Goal: Information Seeking & Learning: Learn about a topic

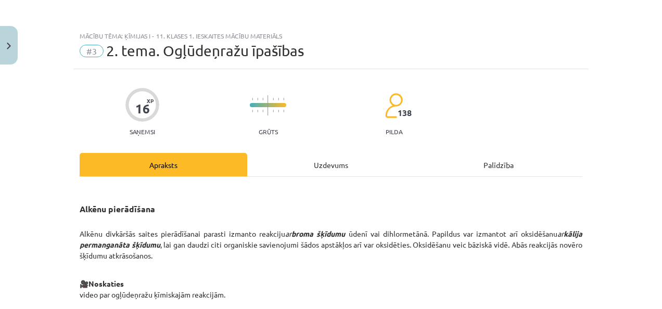
scroll to position [591, 0]
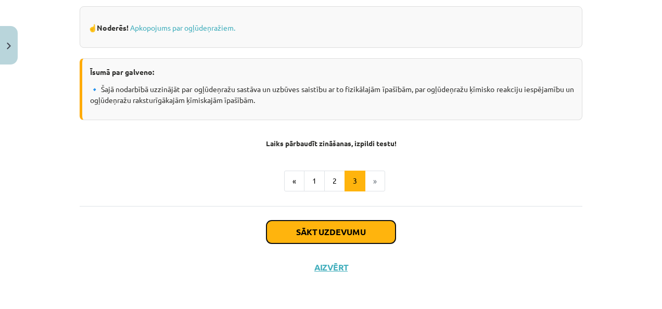
click at [352, 225] on button "Sākt uzdevumu" at bounding box center [330, 232] width 129 height 23
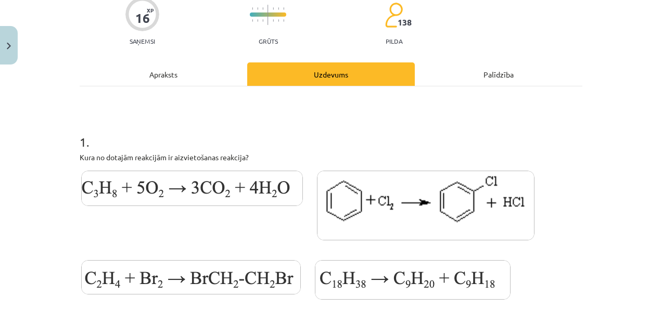
scroll to position [92, 0]
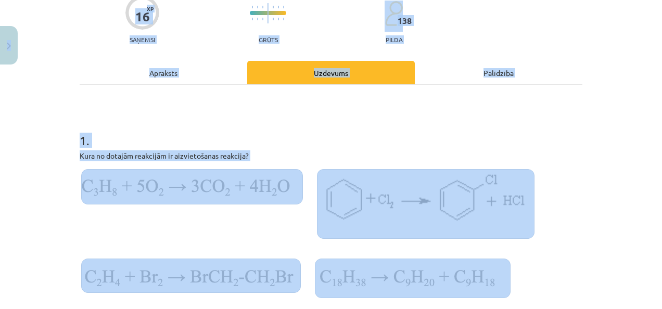
copy div "7 Loremip 895 dO 437 si Ametco Adipisc Elitse Doeiusm Te incididu uTLABO Etdolo…"
click at [575, 118] on h1 "1 ." at bounding box center [331, 131] width 502 height 32
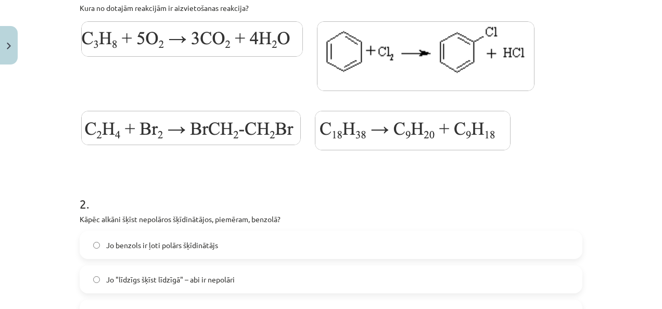
scroll to position [240, 0]
click at [217, 133] on img at bounding box center [190, 128] width 219 height 34
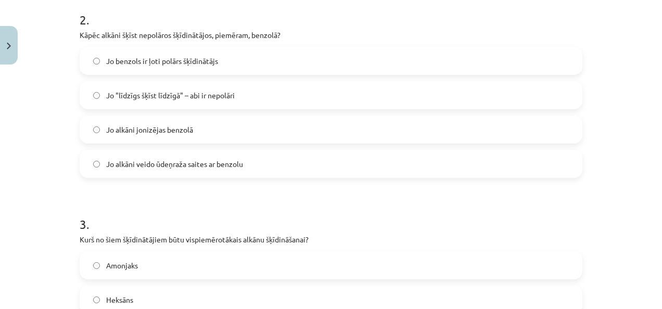
scroll to position [424, 0]
click at [148, 99] on span "Jo "līdzīgs šķīst līdzīgā" – abi ir nepolāri" at bounding box center [170, 95] width 128 height 11
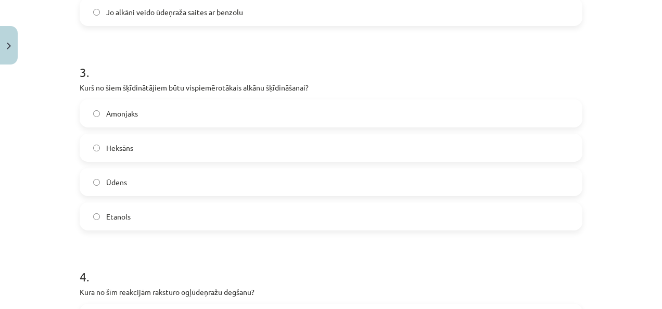
scroll to position [577, 0]
click at [151, 152] on label "Heksāns" at bounding box center [331, 147] width 500 height 26
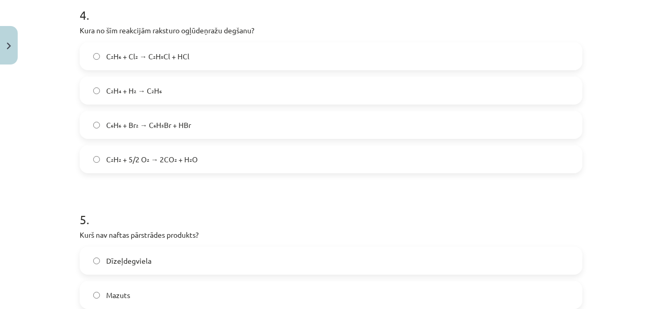
scroll to position [838, 0]
click at [227, 49] on label "C₂H₆ + Cl₂ → C₂H₅Cl + HCl" at bounding box center [331, 55] width 500 height 26
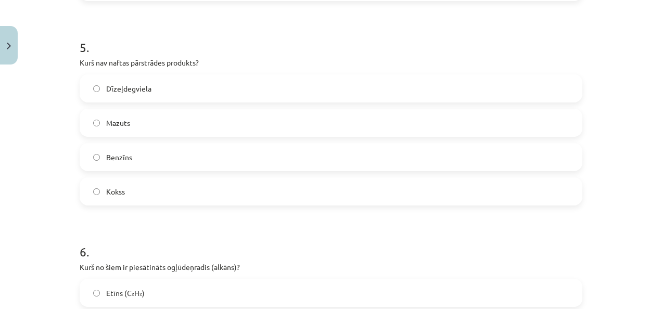
scroll to position [1011, 0]
click at [162, 197] on label "Kokss" at bounding box center [331, 190] width 500 height 26
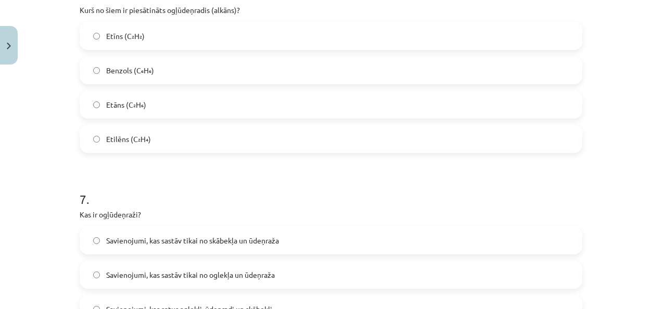
scroll to position [1268, 0]
click at [151, 38] on label "Etīns (C₂H₂)" at bounding box center [331, 35] width 500 height 26
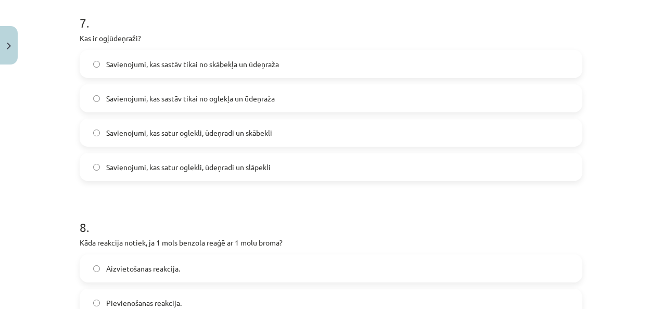
scroll to position [1443, 0]
click at [207, 100] on span "Savienojumi, kas sastāv tikai no oglekļa un ūdeņraža" at bounding box center [190, 98] width 169 height 11
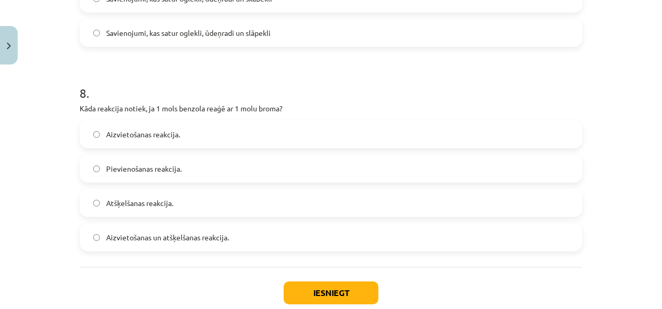
scroll to position [1607, 0]
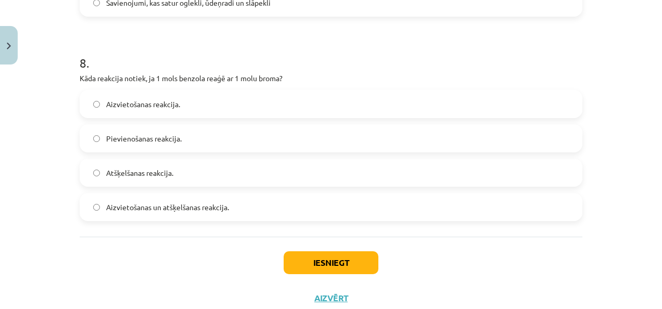
click at [194, 109] on label "Aizvietošanas reakcija." at bounding box center [331, 104] width 500 height 26
click at [350, 266] on button "Iesniegt" at bounding box center [330, 262] width 95 height 23
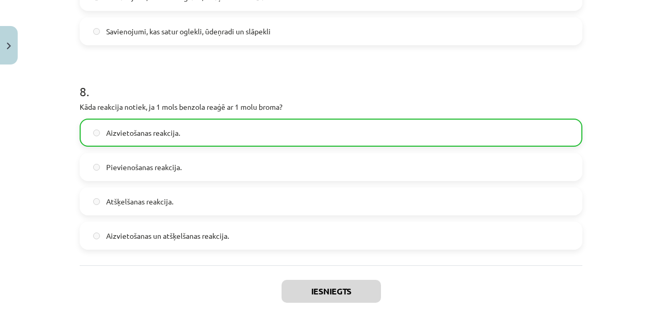
scroll to position [1671, 0]
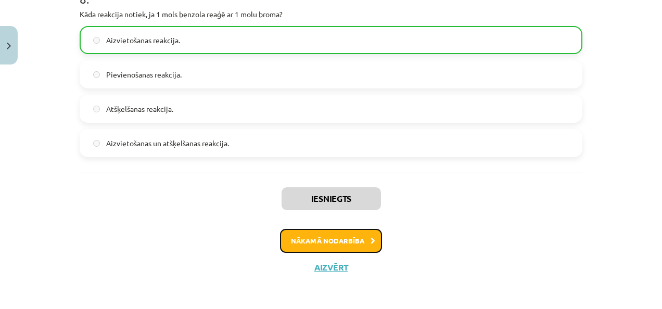
click at [331, 242] on button "Nākamā nodarbība" at bounding box center [331, 241] width 102 height 24
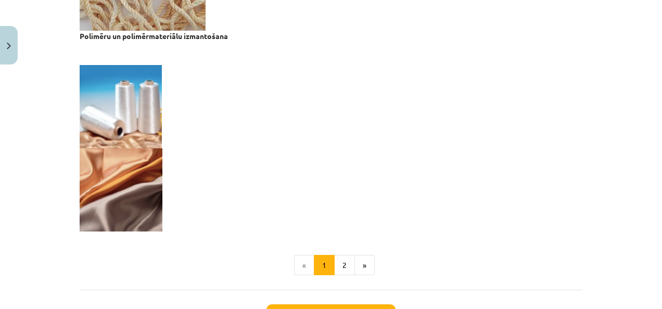
scroll to position [2129, 0]
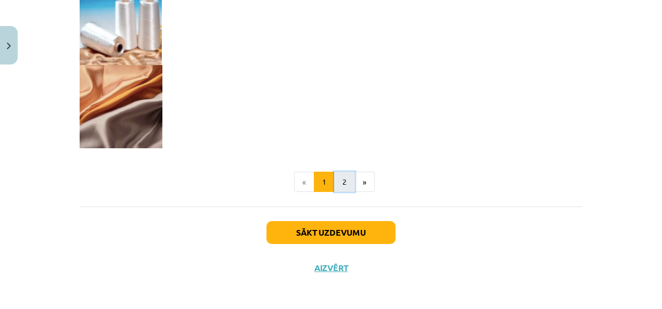
click at [339, 185] on button "2" at bounding box center [344, 182] width 21 height 21
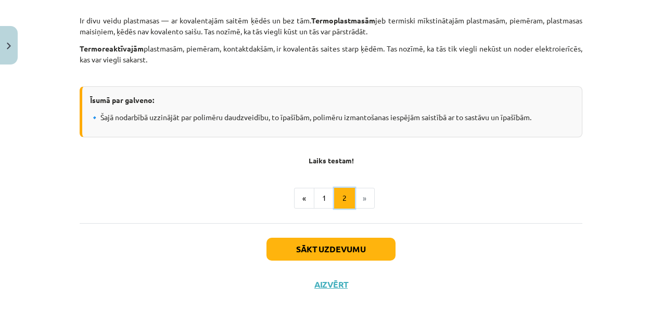
scroll to position [1462, 0]
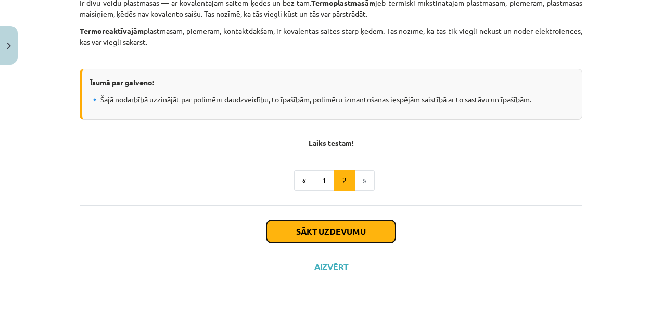
click at [353, 237] on button "Sākt uzdevumu" at bounding box center [330, 231] width 129 height 23
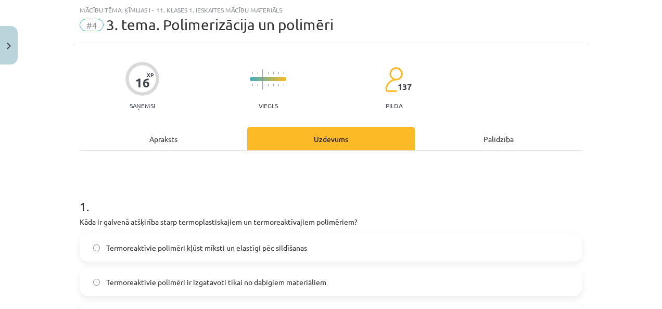
scroll to position [26, 0]
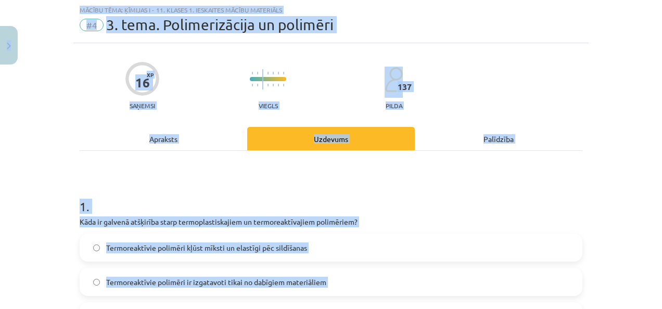
copy div "7 Loremip 895 dO 437 si Ametco Adipisc Elitse Doeiusm Te incididu uTLABO Etdolo…"
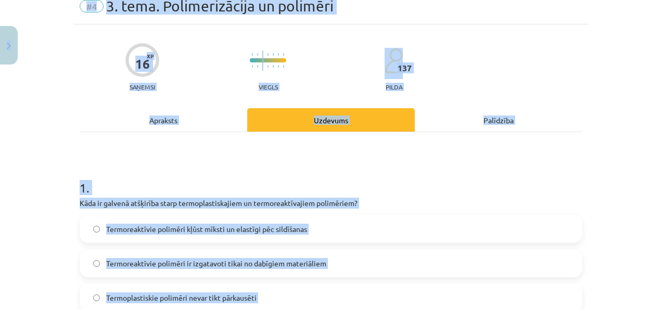
scroll to position [47, 0]
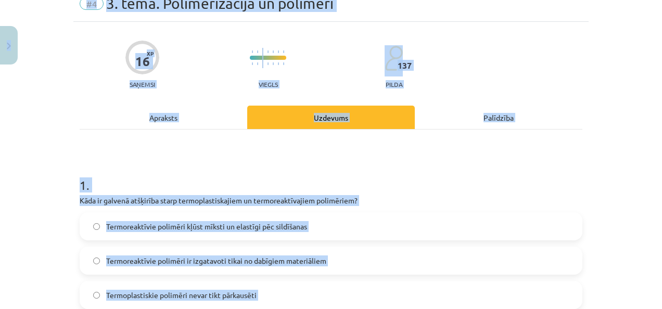
copy div "7 Loremip 895 dO 437 si Ametco Adipisc Elitse Doeiusm Te incididu uTLABO Etdolo…"
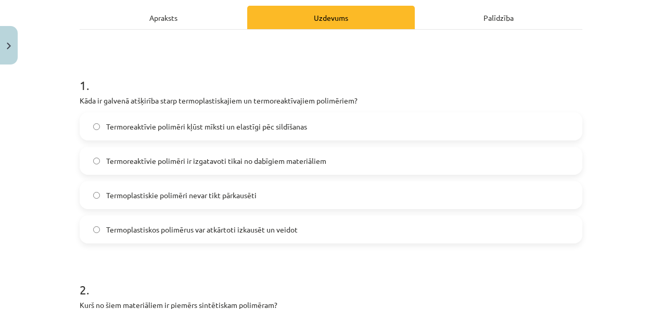
scroll to position [163, 0]
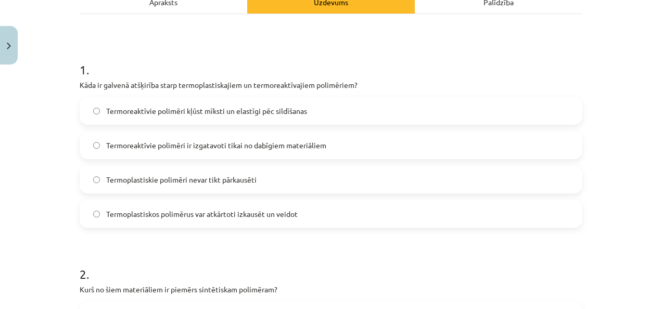
click at [219, 211] on span "Termoplastiskos polimērus var atkārtoti izkausēt un veidot" at bounding box center [201, 214] width 191 height 11
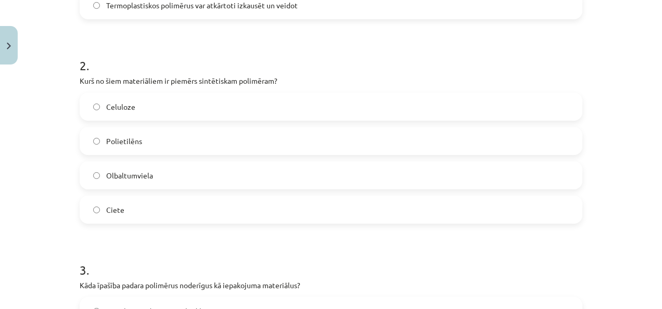
scroll to position [372, 0]
click at [293, 136] on label "Polietilēns" at bounding box center [331, 140] width 500 height 26
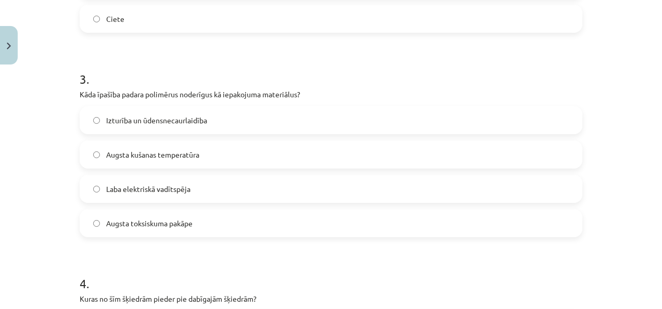
scroll to position [563, 0]
click at [196, 123] on span "Izturība un ūdensnecaurlaidība" at bounding box center [156, 119] width 101 height 11
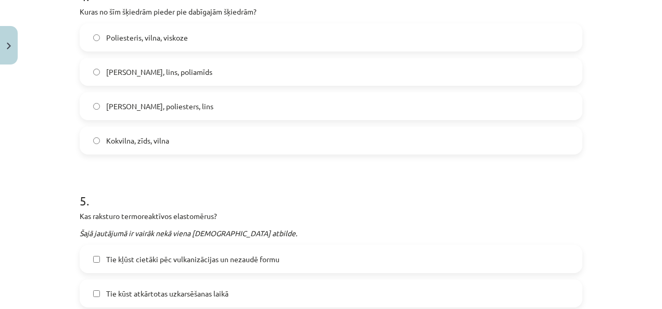
scroll to position [850, 0]
click at [219, 138] on label "Kokvilna, zīds, vilna" at bounding box center [331, 140] width 500 height 26
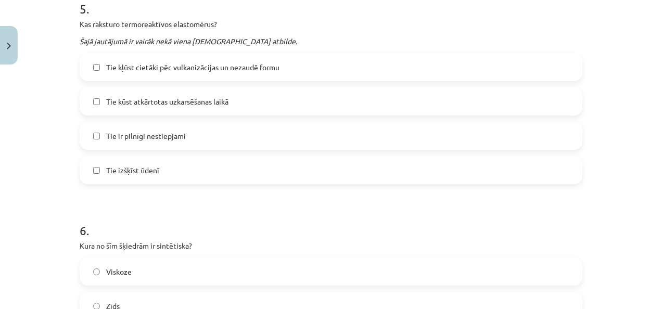
scroll to position [1041, 0]
click at [264, 61] on label "Tie kļūst cietāki pēc vulkanizācijas un nezaudē formu" at bounding box center [331, 68] width 500 height 26
click at [173, 141] on span "Tie ir pilnīgi nestiepjami" at bounding box center [146, 136] width 80 height 11
click at [196, 129] on label "Tie ir pilnīgi nestiepjami" at bounding box center [331, 136] width 500 height 26
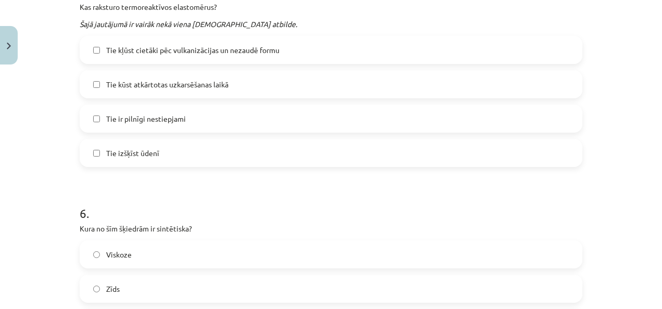
scroll to position [1065, 0]
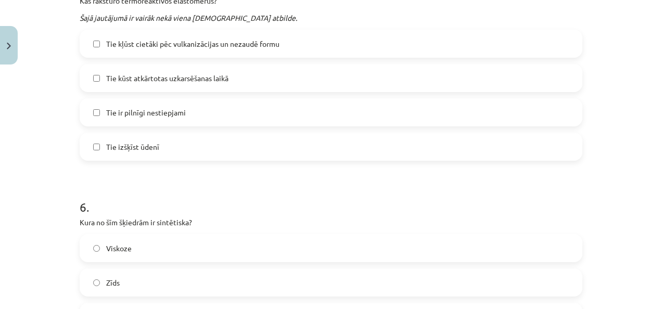
click at [165, 110] on span "Tie ir pilnīgi nestiepjami" at bounding box center [146, 112] width 80 height 11
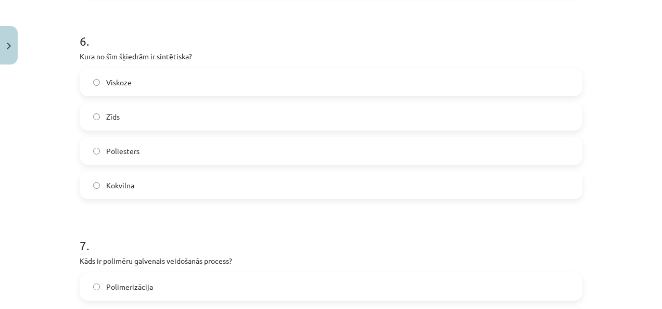
scroll to position [1232, 0]
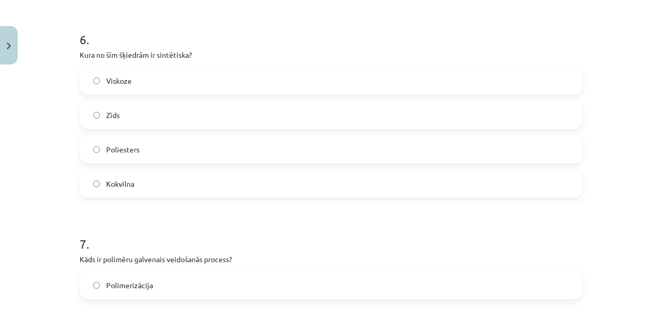
click at [191, 143] on label "Poliesters" at bounding box center [331, 149] width 500 height 26
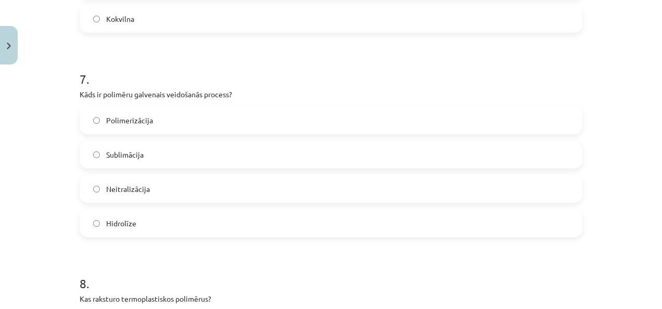
scroll to position [1399, 0]
click at [183, 119] on label "Polimerizācija" at bounding box center [331, 119] width 500 height 26
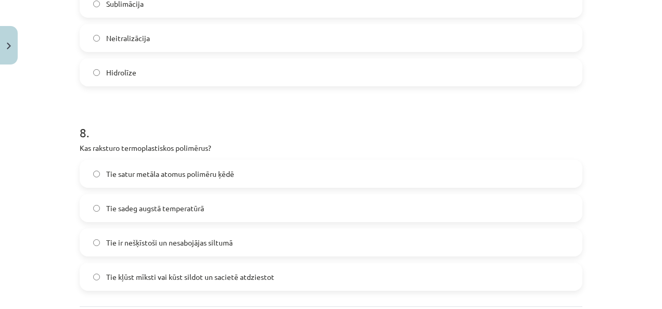
scroll to position [1650, 0]
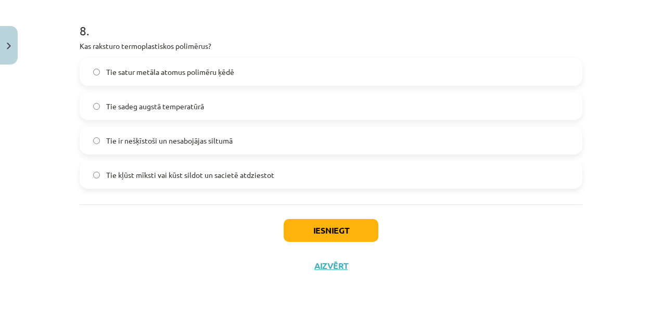
click at [171, 180] on label "Tie kļūst mīksti vai kūst sildot un sacietē atdziestot" at bounding box center [331, 175] width 500 height 26
click at [335, 228] on button "Iesniegt" at bounding box center [330, 230] width 95 height 23
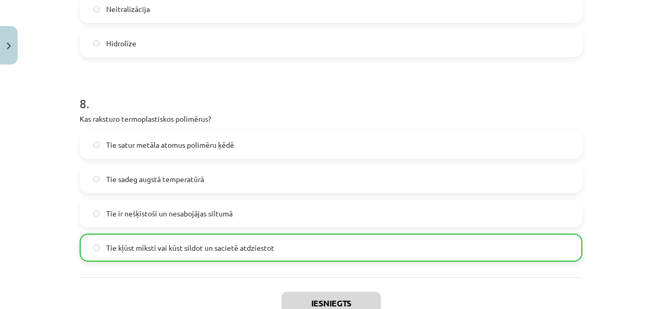
scroll to position [1682, 0]
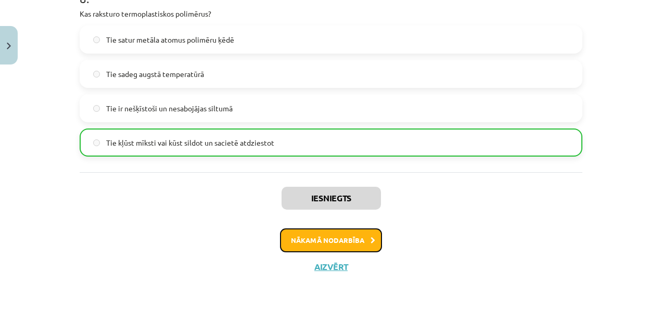
click at [309, 238] on button "Nākamā nodarbība" at bounding box center [331, 240] width 102 height 24
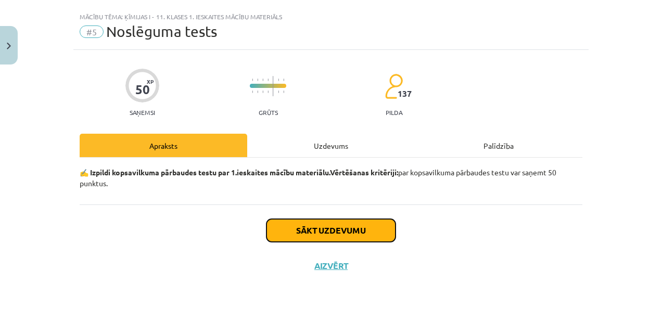
click at [313, 221] on button "Sākt uzdevumu" at bounding box center [330, 230] width 129 height 23
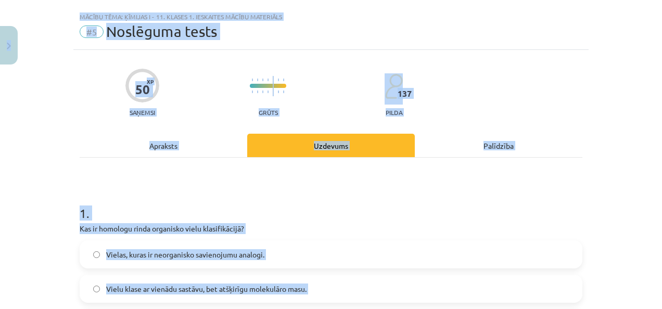
copy div "7 Loremip 895 dO 437 si Ametco Adipisc Elitse Doeiusm Te incididu uTLABO Etdolo…"
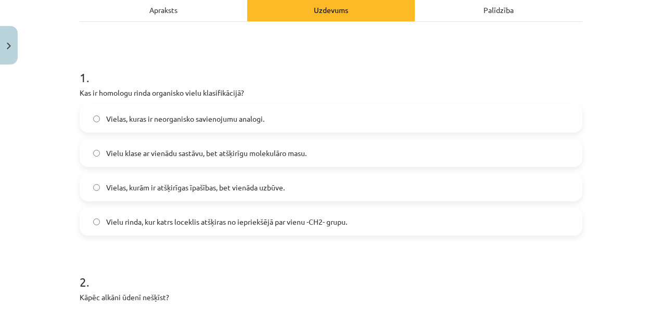
scroll to position [156, 0]
click at [226, 213] on label "Vielu rinda, kur katrs loceklis atšķiras no iepriekšējā par vienu -CH2- grupu." at bounding box center [331, 221] width 500 height 26
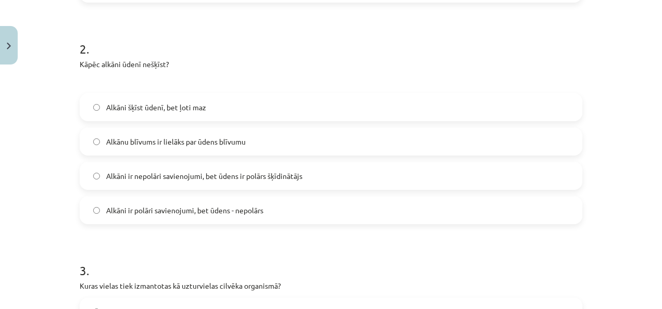
scroll to position [389, 0]
click at [182, 173] on span "Alkāni ir nepolāri savienojumi, bet ūdens ir polārs šķīdinātājs" at bounding box center [204, 175] width 196 height 11
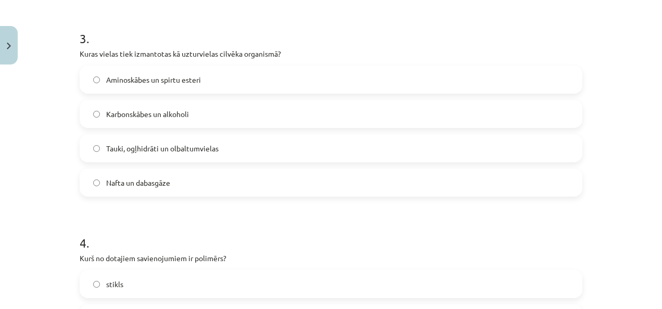
scroll to position [631, 0]
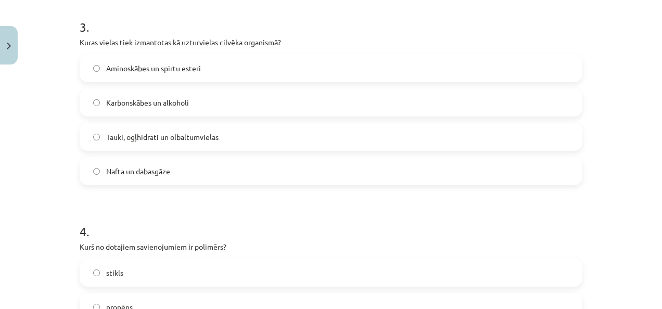
click at [212, 141] on span "Tauki, ogļhidrāti un olbaltumvielas" at bounding box center [162, 137] width 112 height 11
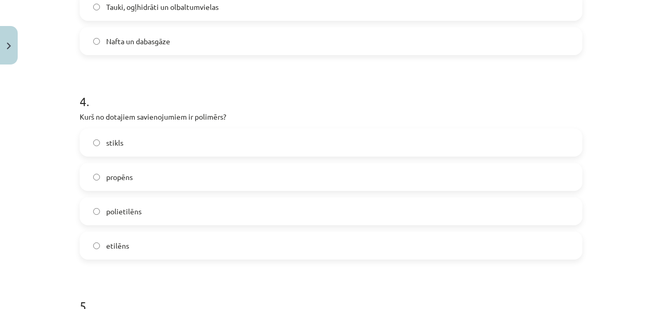
scroll to position [777, 0]
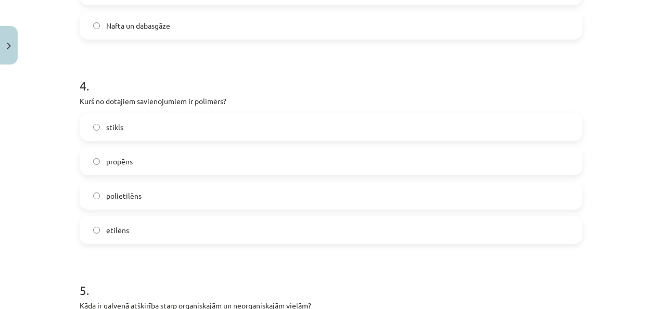
click at [171, 188] on label "polietilēns" at bounding box center [331, 196] width 500 height 26
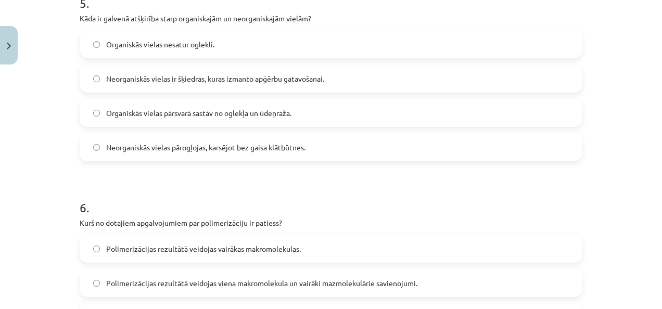
scroll to position [1073, 0]
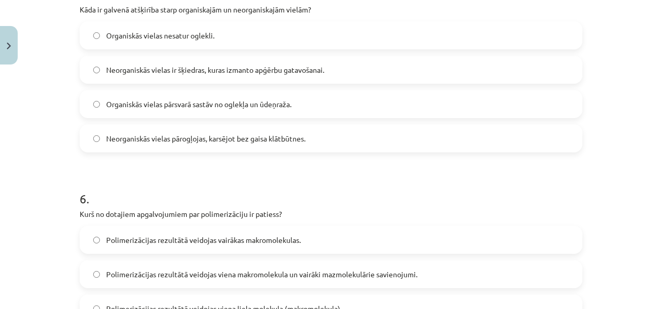
click at [276, 105] on span "Organiskās vielas pārsvarā sastāv no oglekļa un ūdeņraža." at bounding box center [198, 104] width 185 height 11
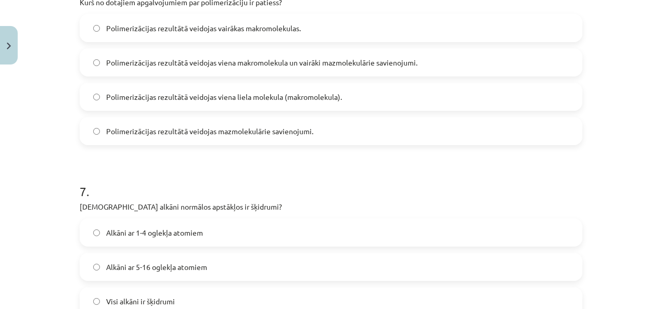
scroll to position [1284, 0]
click at [255, 102] on label "Polimerizācijas rezultātā veidojas viena liela molekula (makromolekula)." at bounding box center [331, 97] width 500 height 26
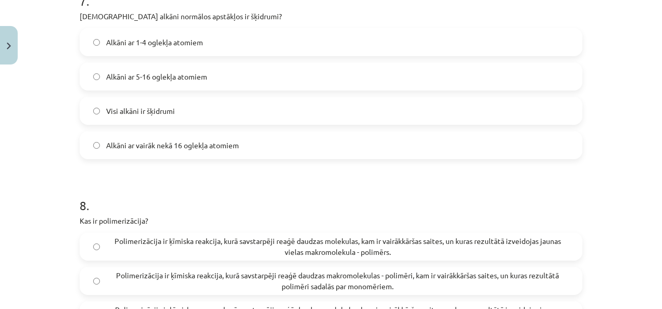
scroll to position [1475, 0]
click at [205, 86] on label "Alkāni ar 5-16 oglekļa atomiem" at bounding box center [331, 77] width 500 height 26
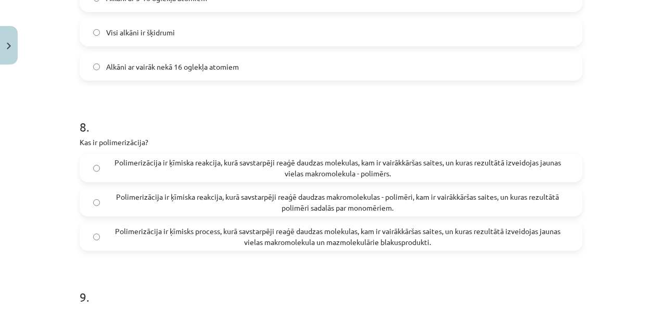
scroll to position [1566, 0]
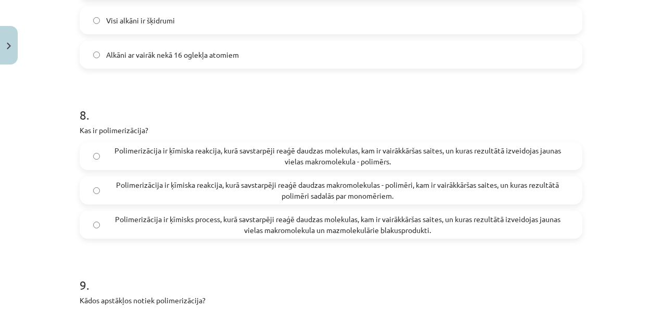
click at [402, 148] on span "Polimerizācija ir ķīmiska reakcija, kurā savstarpēji reaģē daudzas molekulas, k…" at bounding box center [337, 156] width 462 height 22
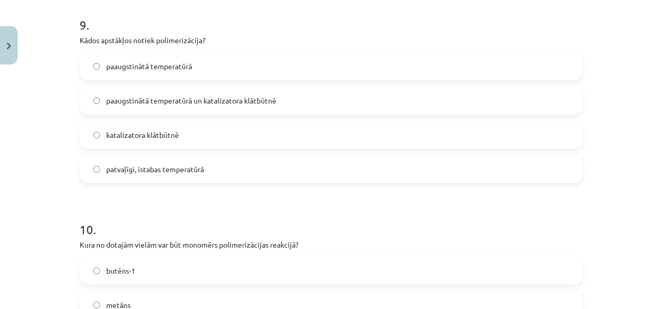
scroll to position [1826, 0]
click at [266, 72] on label "paaugstinātā temperatūrā" at bounding box center [331, 66] width 500 height 26
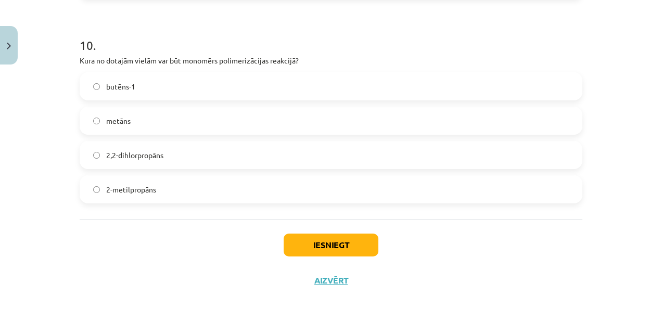
scroll to position [2010, 0]
click at [239, 86] on label "butēns-1" at bounding box center [331, 86] width 500 height 26
click at [309, 247] on button "Iesniegt" at bounding box center [330, 244] width 95 height 23
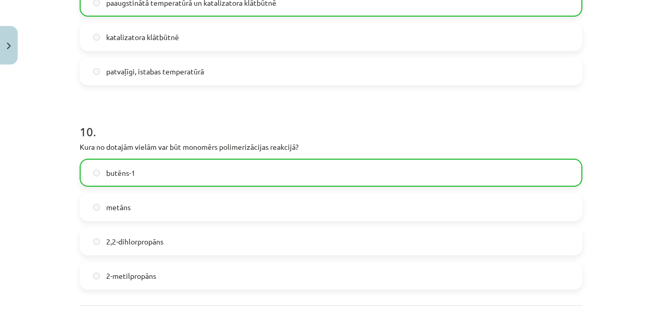
scroll to position [2057, 0]
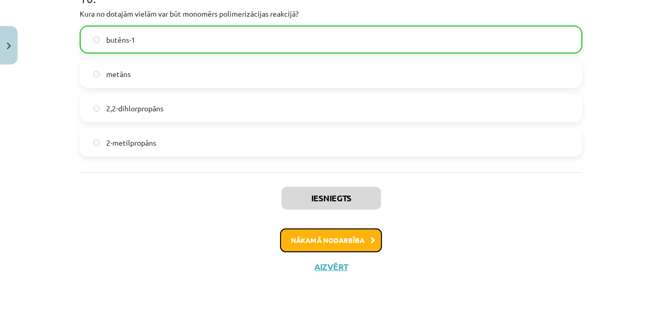
click at [325, 231] on button "Nākamā nodarbība" at bounding box center [331, 240] width 102 height 24
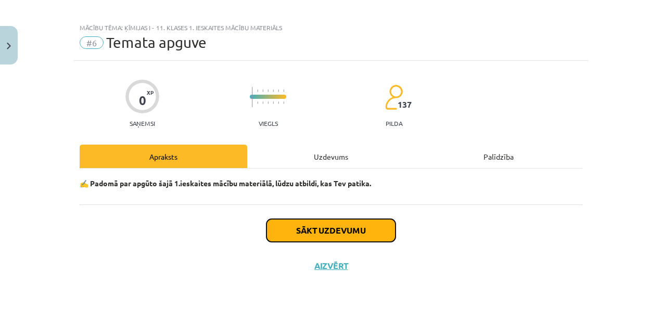
click at [300, 238] on button "Sākt uzdevumu" at bounding box center [330, 230] width 129 height 23
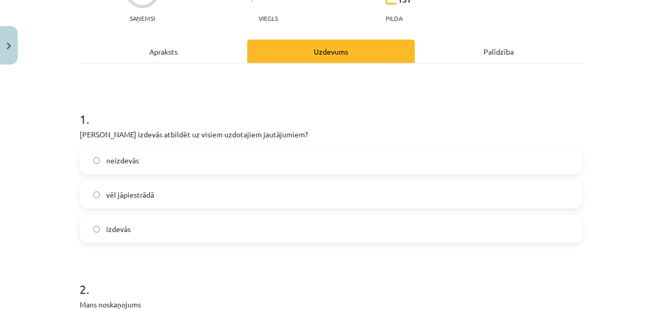
scroll to position [116, 0]
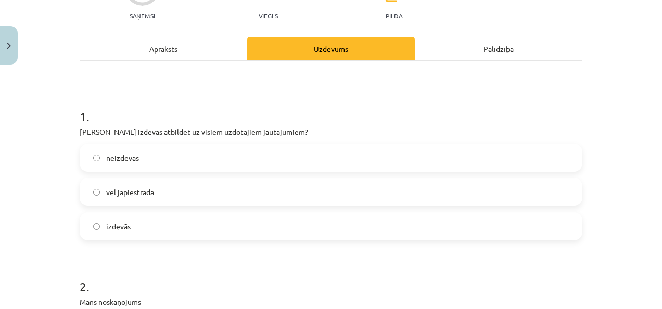
click at [163, 187] on label "vēl jāpiestrādā" at bounding box center [331, 192] width 500 height 26
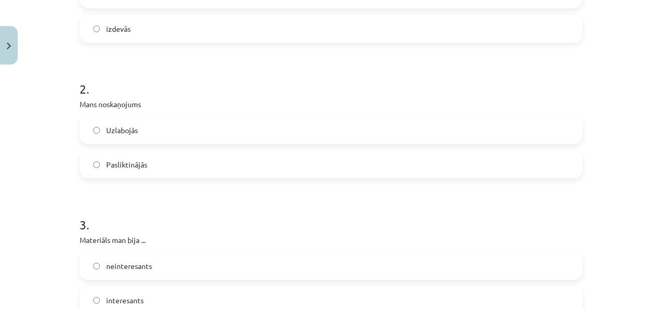
scroll to position [316, 0]
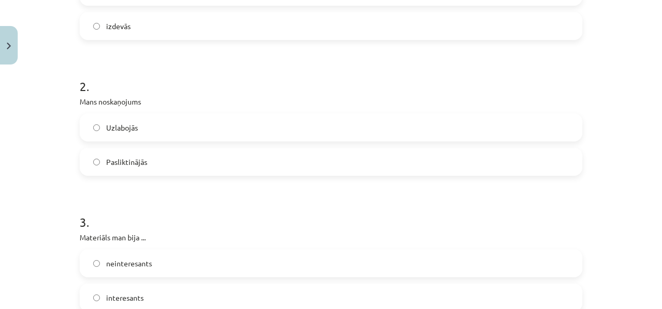
click at [153, 132] on label "Uzlabojās" at bounding box center [331, 127] width 500 height 26
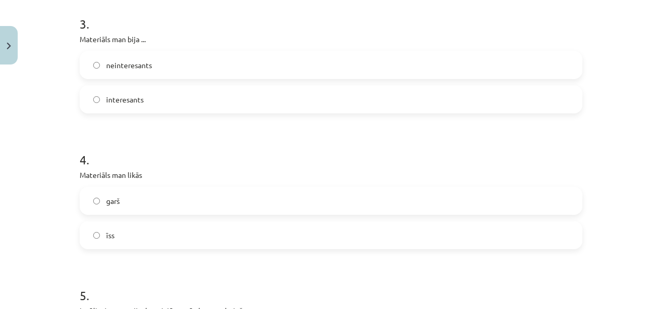
scroll to position [516, 0]
click at [172, 93] on label "interesants" at bounding box center [331, 98] width 500 height 26
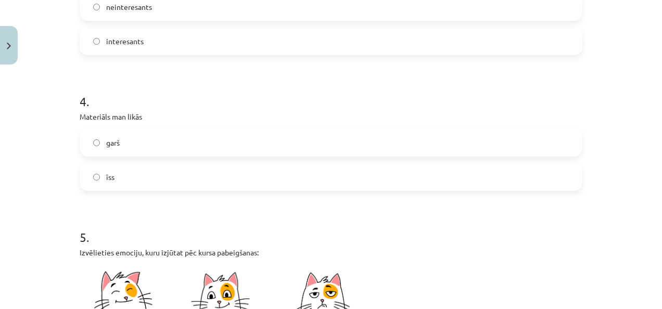
scroll to position [575, 0]
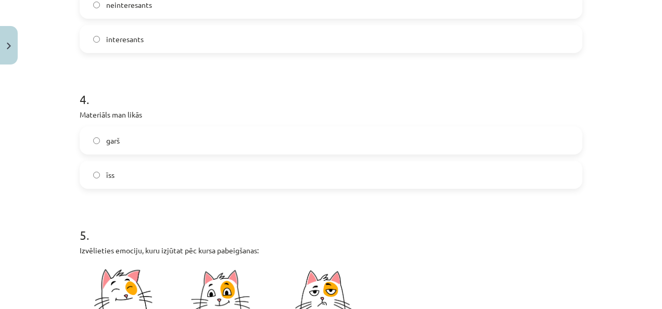
click at [149, 178] on label "īss" at bounding box center [331, 175] width 500 height 26
click at [140, 138] on label "garš" at bounding box center [331, 140] width 500 height 26
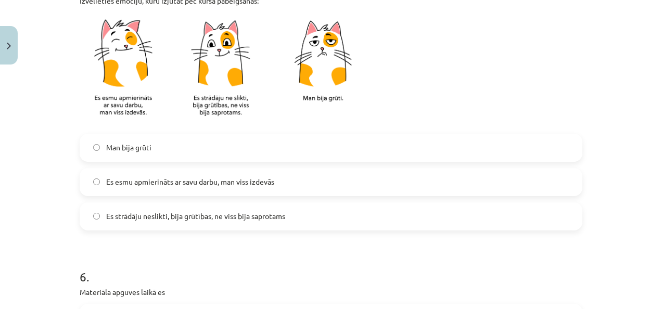
scroll to position [825, 0]
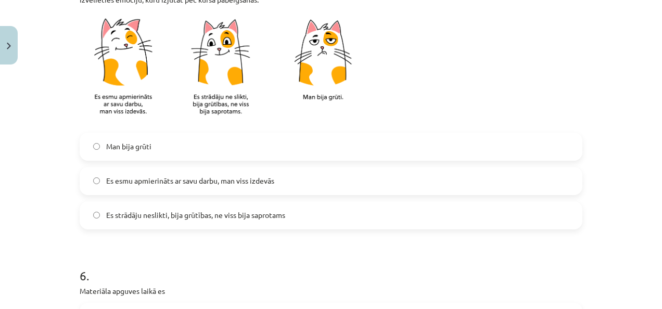
click at [158, 175] on span "Es esmu apmierināts ar savu darbu, man viss izdevās" at bounding box center [190, 180] width 168 height 11
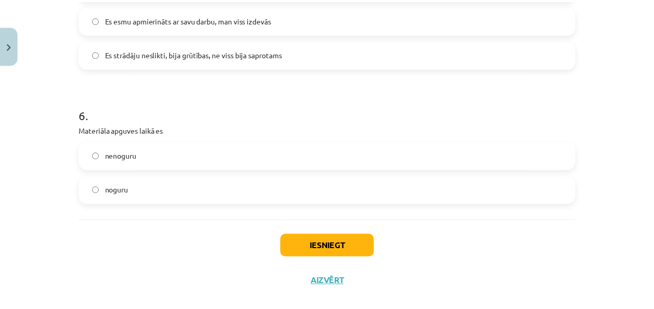
scroll to position [988, 0]
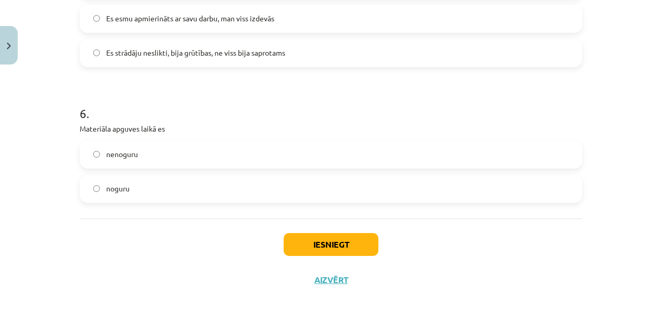
click at [164, 151] on label "nenoguru" at bounding box center [331, 154] width 500 height 26
click at [327, 236] on button "Iesniegt" at bounding box center [330, 244] width 95 height 23
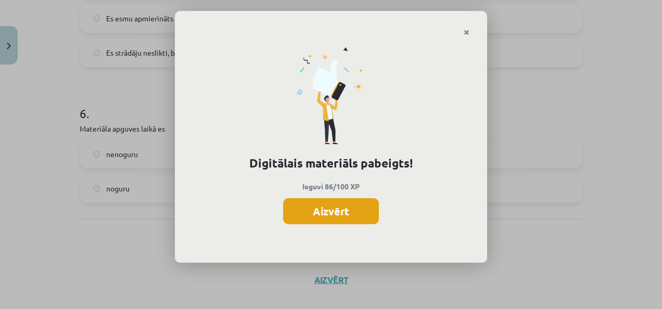
click at [344, 217] on button "Aizvērt" at bounding box center [331, 211] width 96 height 26
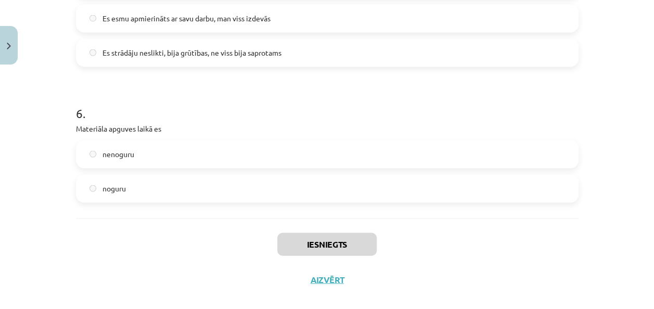
scroll to position [1001, 0]
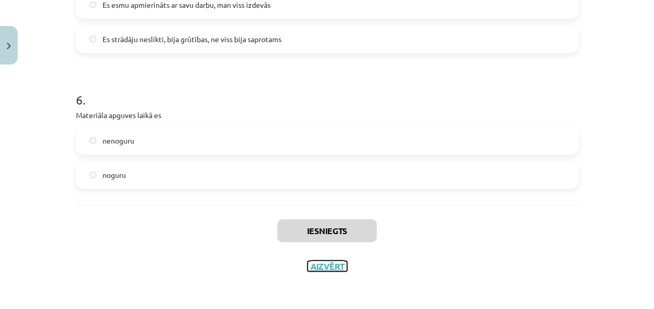
click at [309, 265] on button "Aizvērt" at bounding box center [327, 266] width 40 height 10
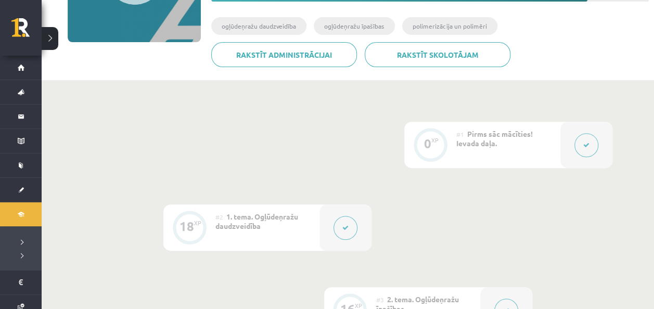
scroll to position [0, 0]
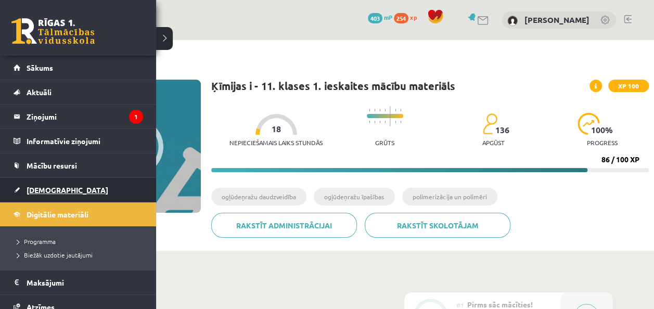
click at [31, 187] on span "[DEMOGRAPHIC_DATA]" at bounding box center [68, 189] width 82 height 9
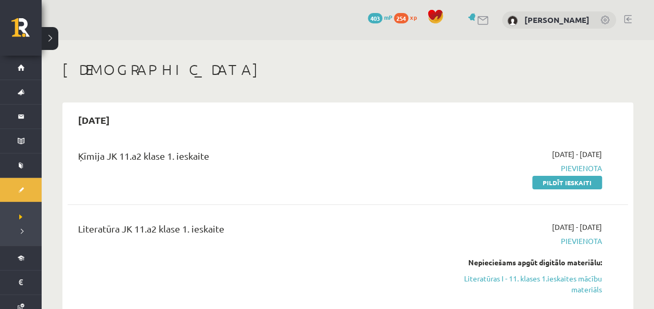
click at [315, 266] on div "Literatūra JK 11.a2 klase 1. ieskaite" at bounding box center [249, 266] width 359 height 88
